Goal: Information Seeking & Learning: Understand process/instructions

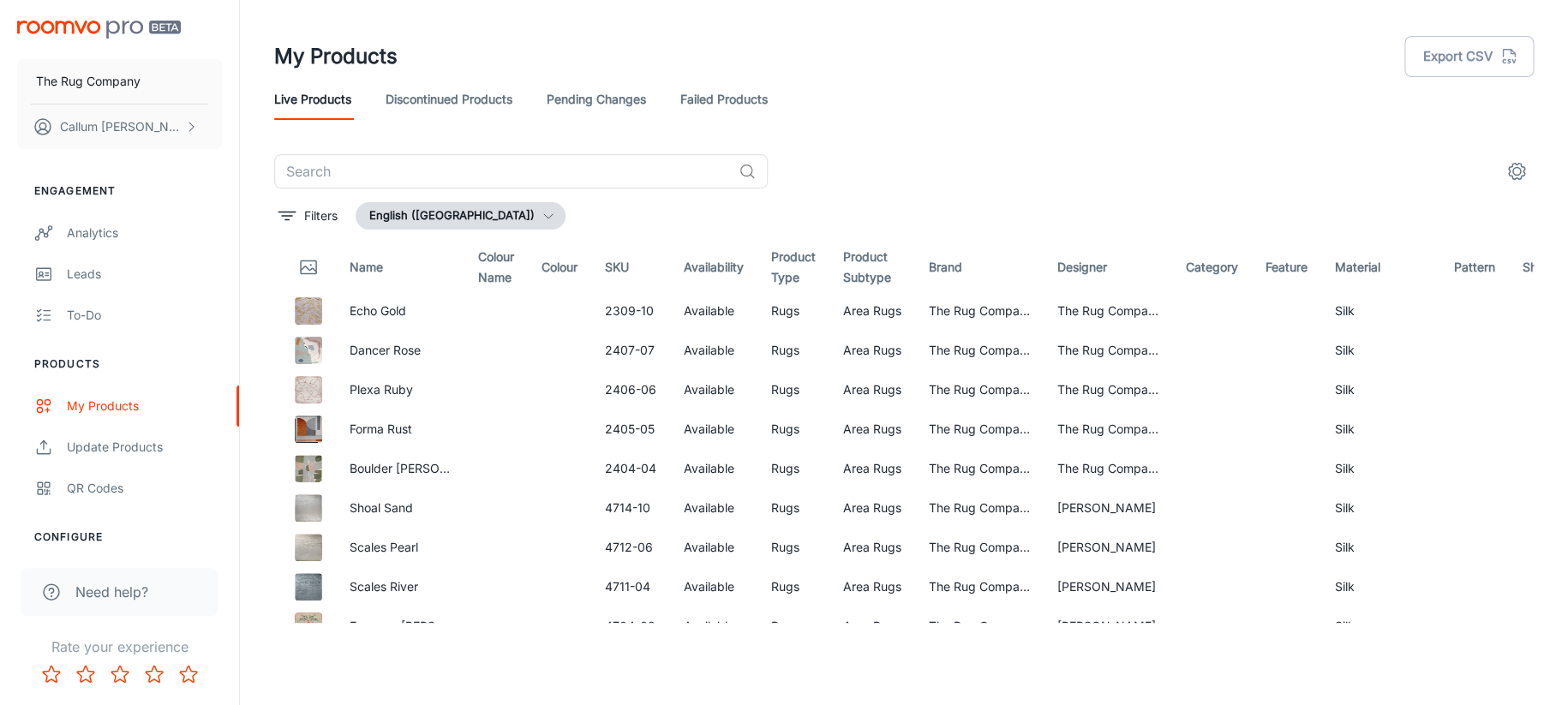
click at [114, 578] on div "Need help?" at bounding box center [120, 592] width 198 height 48
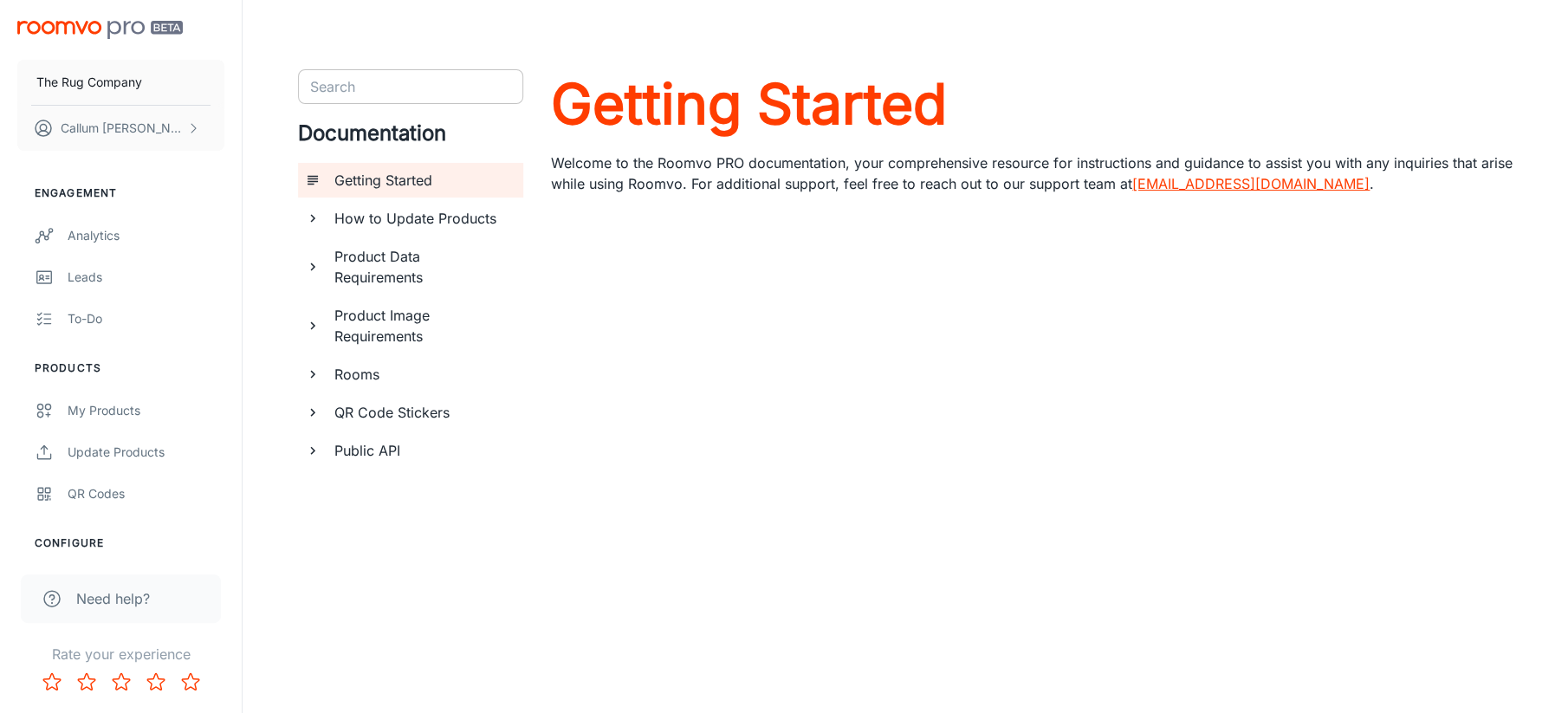
click at [411, 80] on input "Search" at bounding box center [396, 87] width 187 height 25
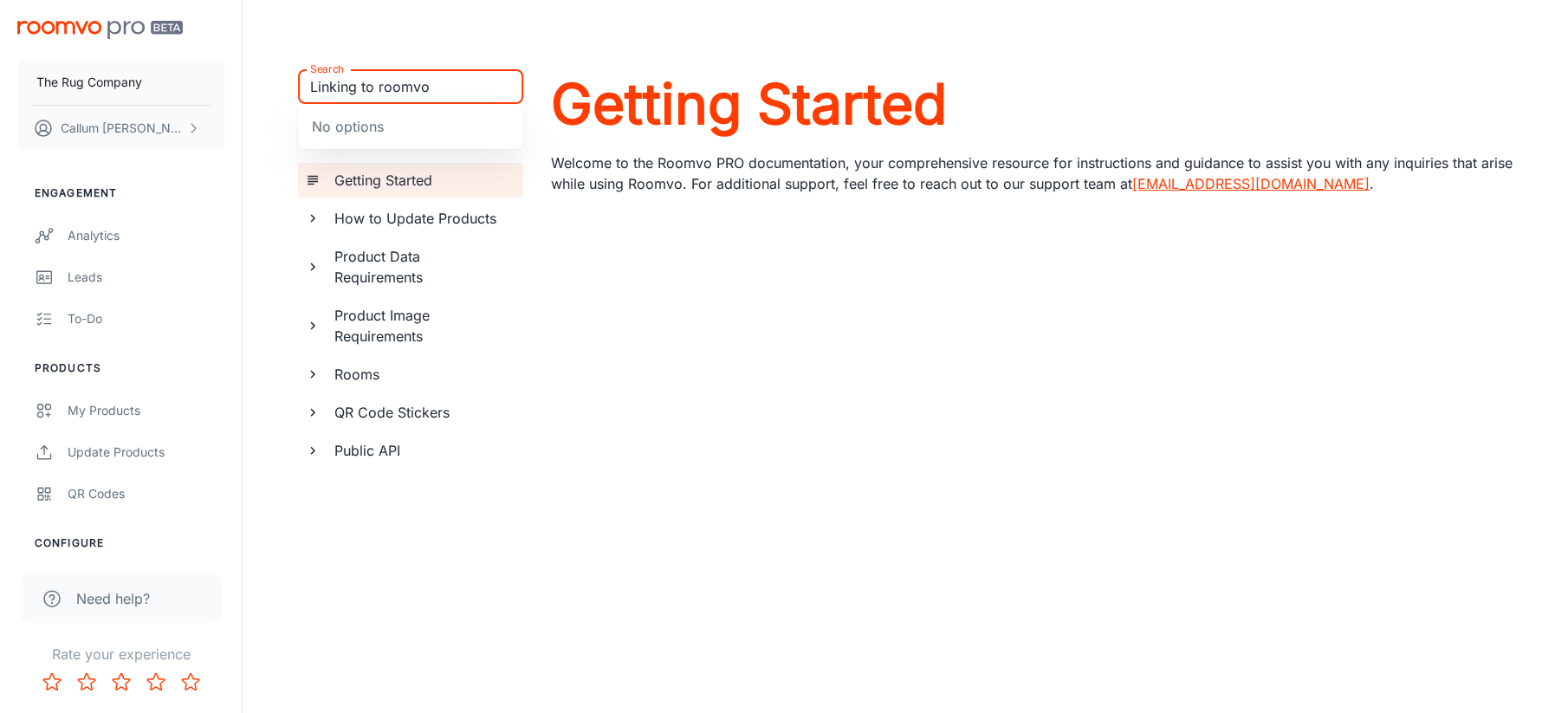
click at [411, 80] on input "Linking to roomvo" at bounding box center [396, 87] width 187 height 25
type input "Autostart"
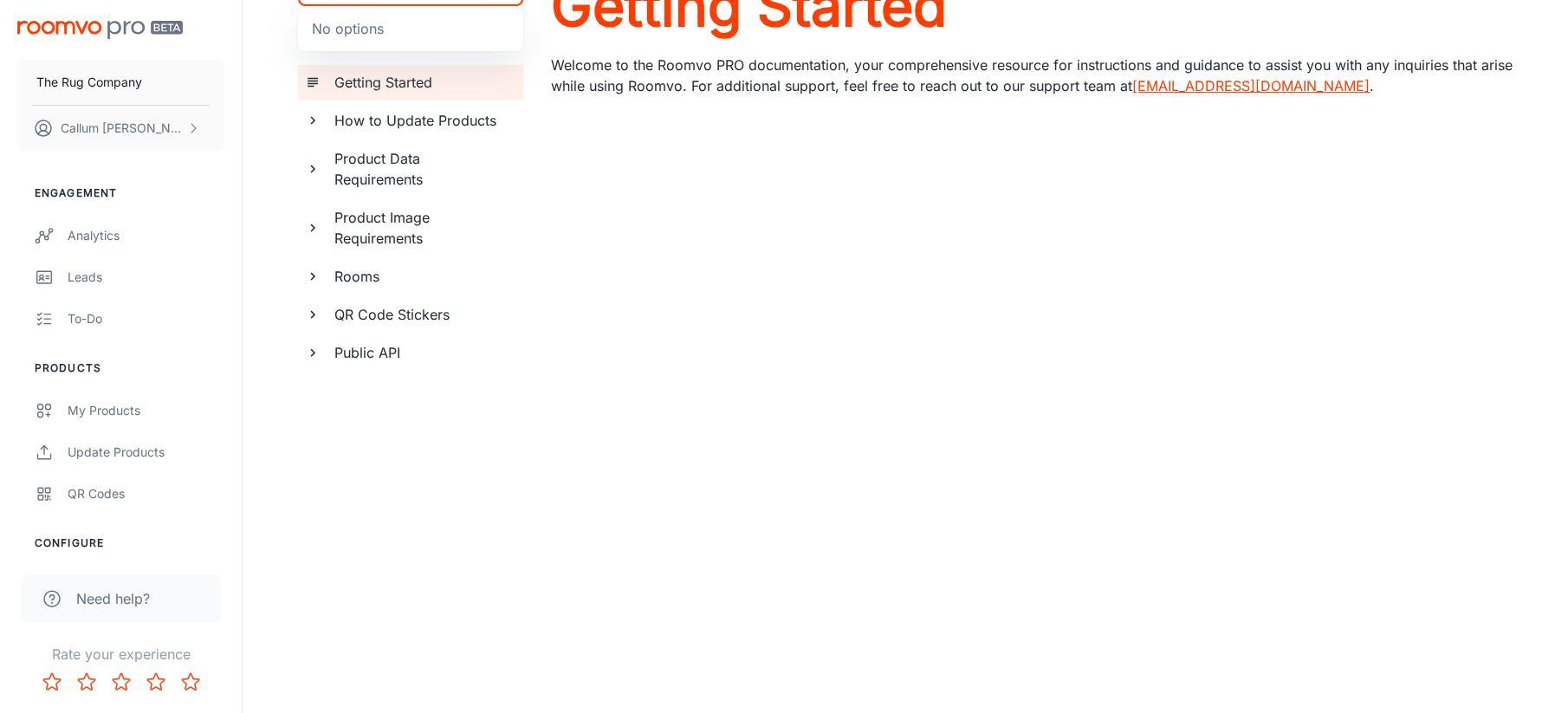
click at [310, 167] on icon "documentation page list" at bounding box center [312, 168] width 15 height 15
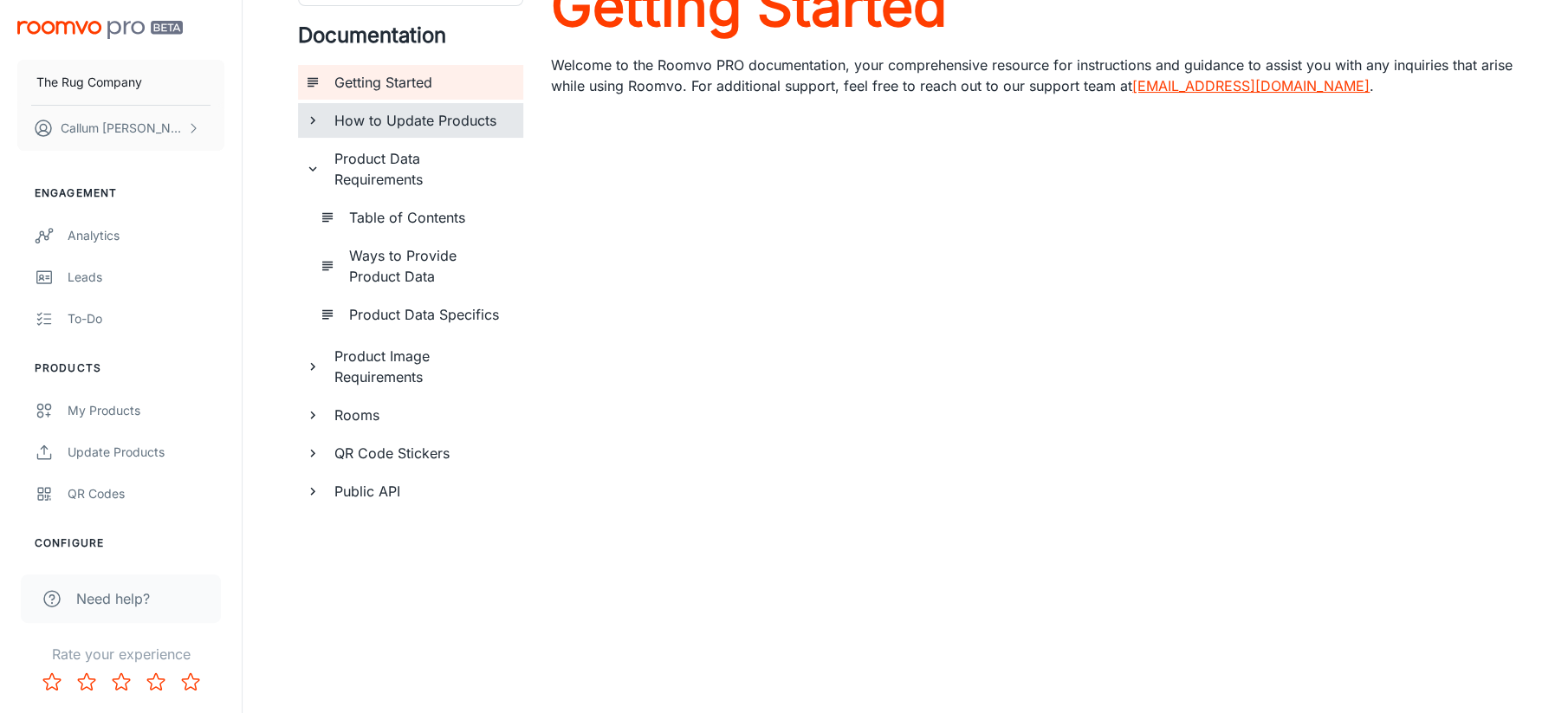
click at [311, 115] on icon "documentation page list" at bounding box center [312, 120] width 15 height 15
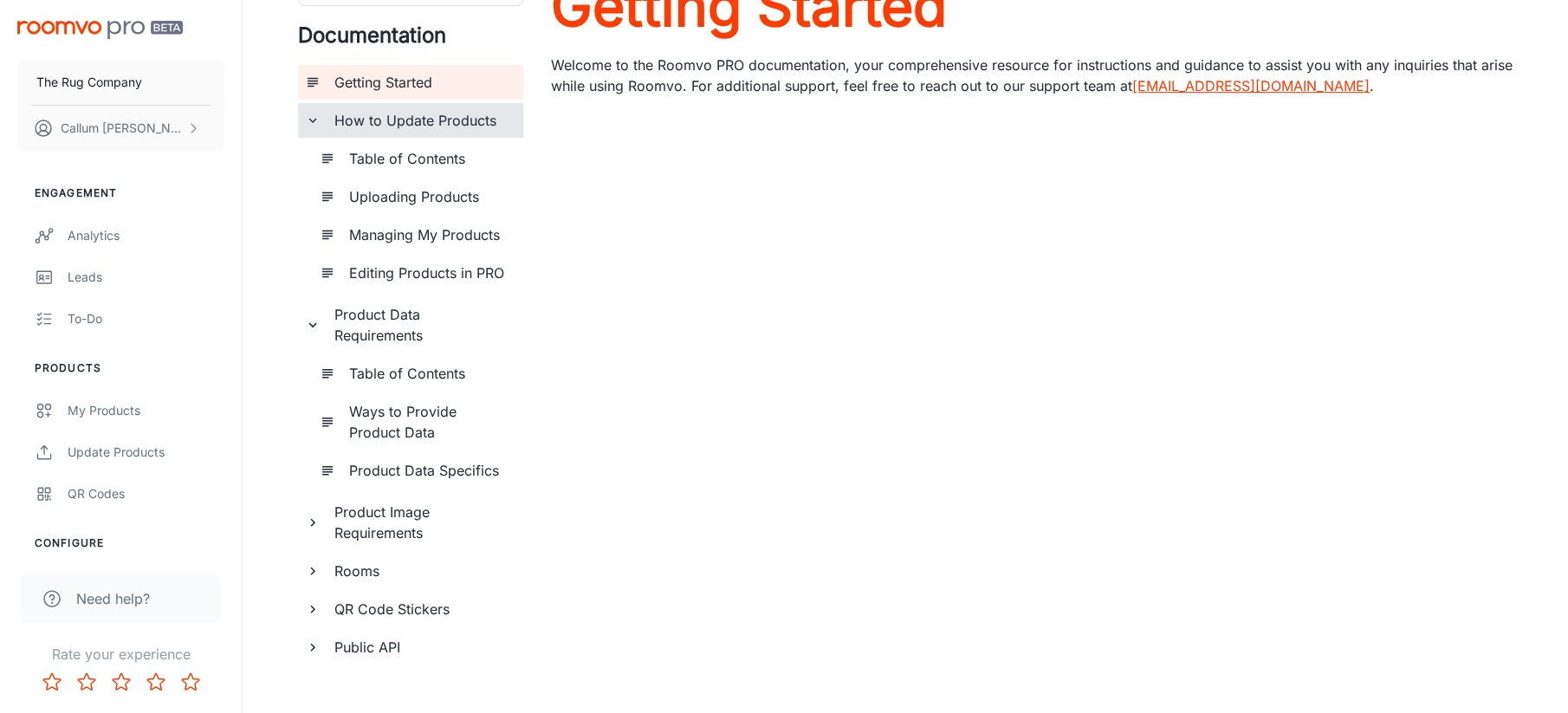
scroll to position [121, 0]
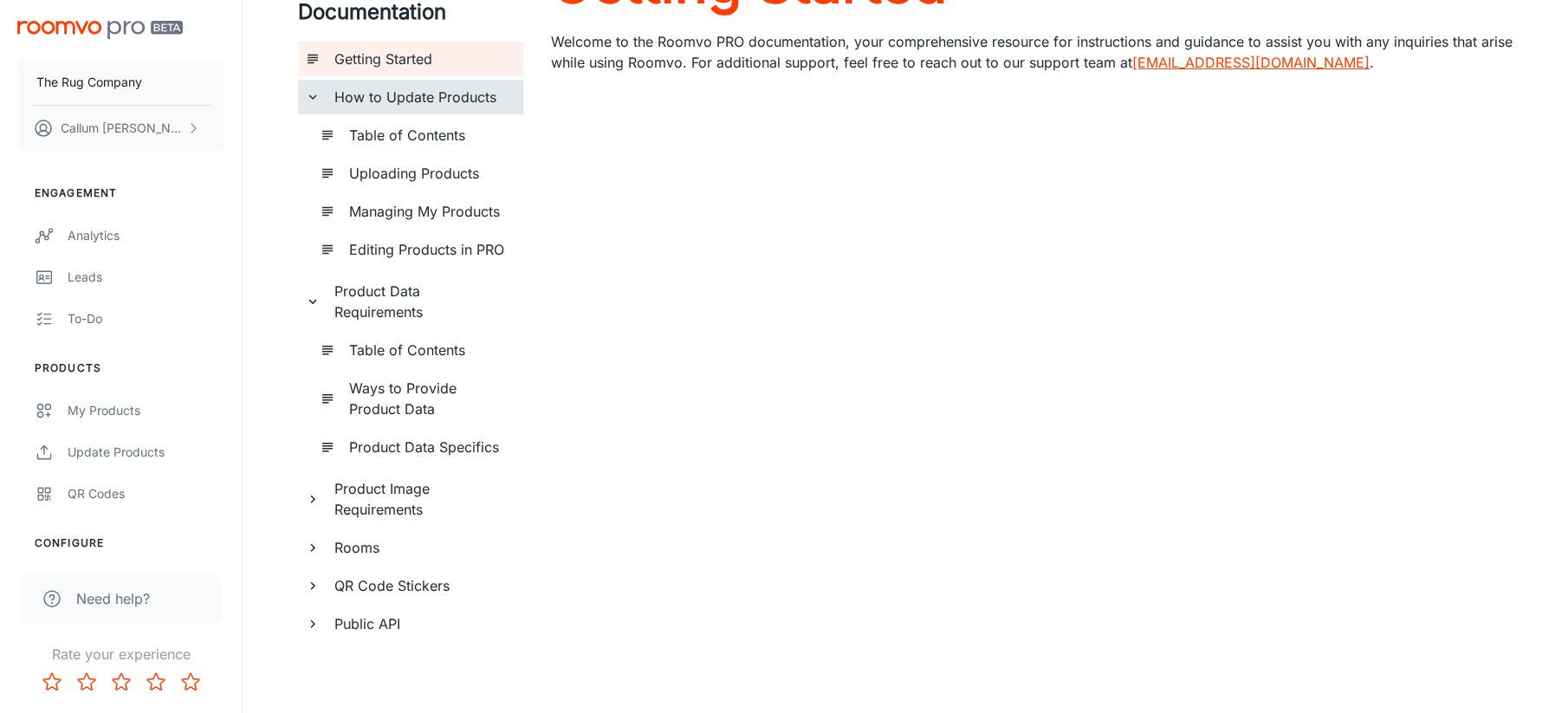
click at [305, 624] on icon "documentation page list" at bounding box center [312, 623] width 15 height 15
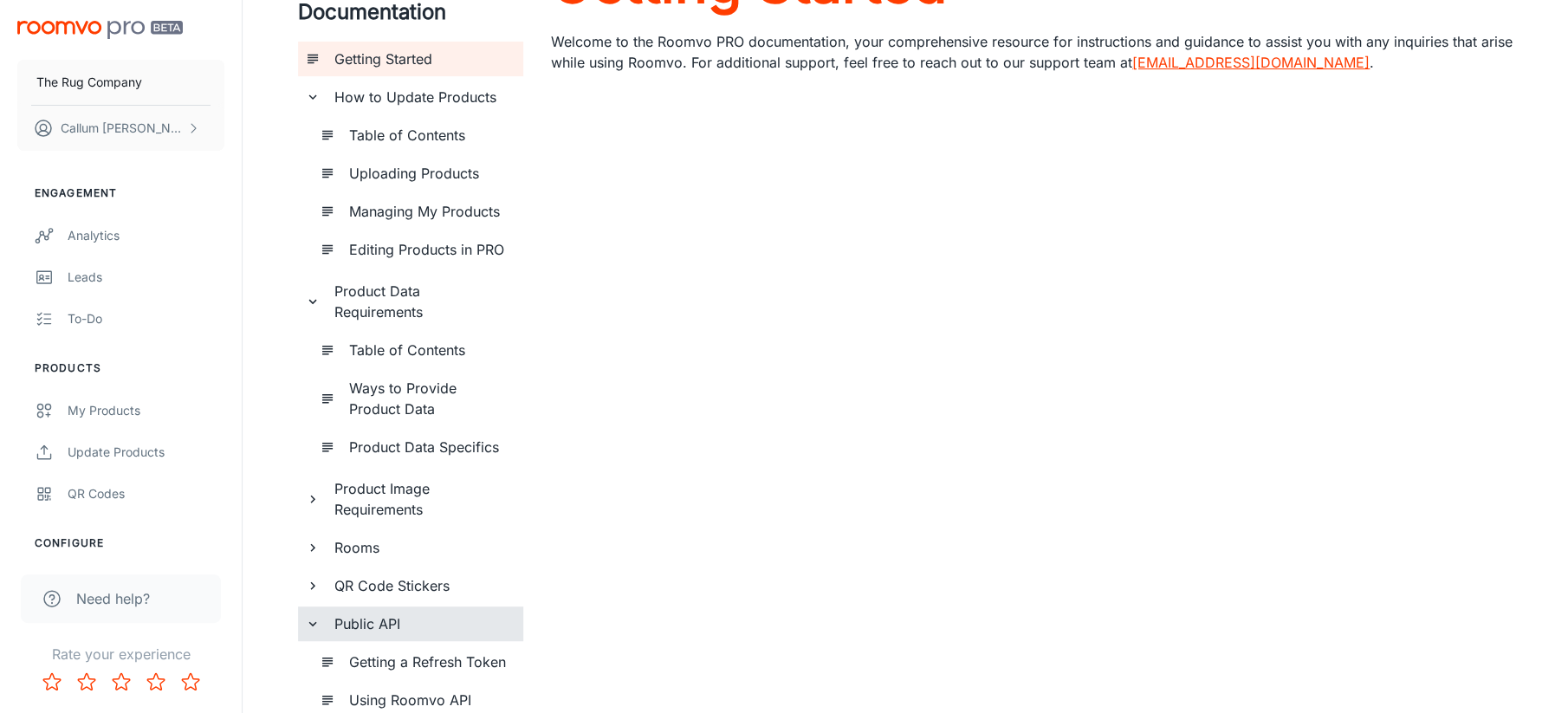
scroll to position [201, 0]
